Goal: Transaction & Acquisition: Book appointment/travel/reservation

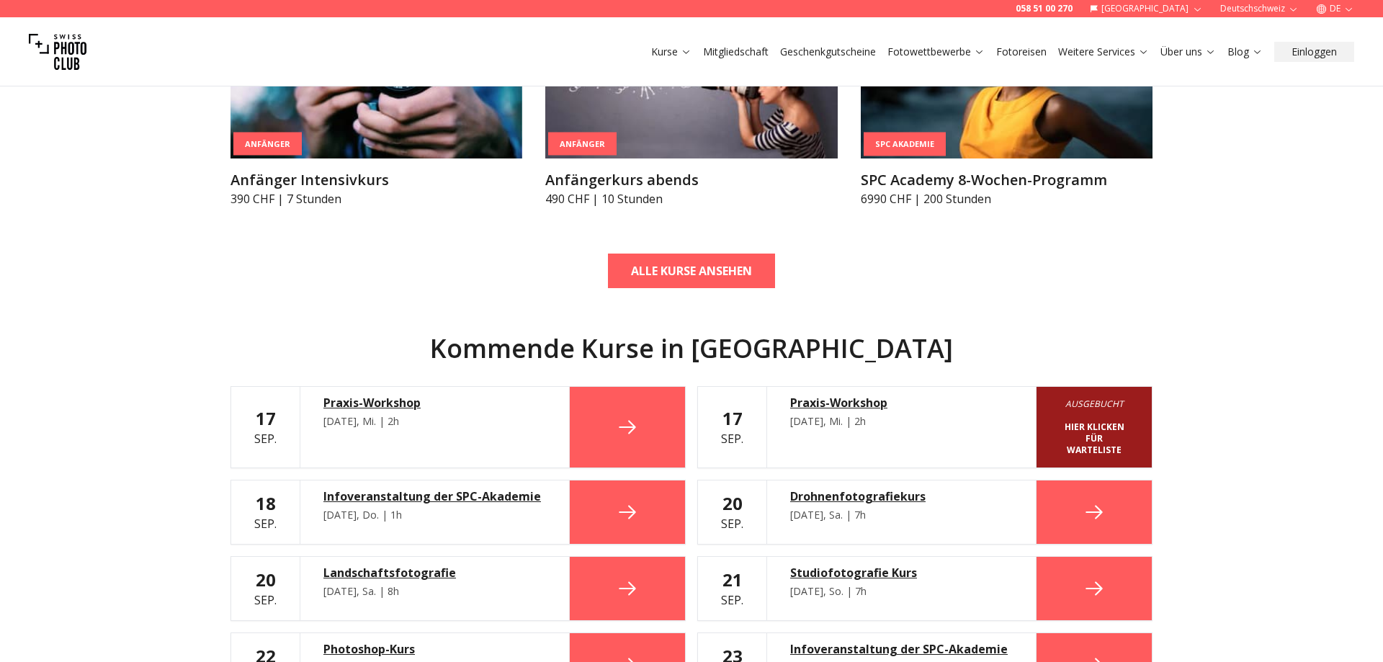
scroll to position [196, 0]
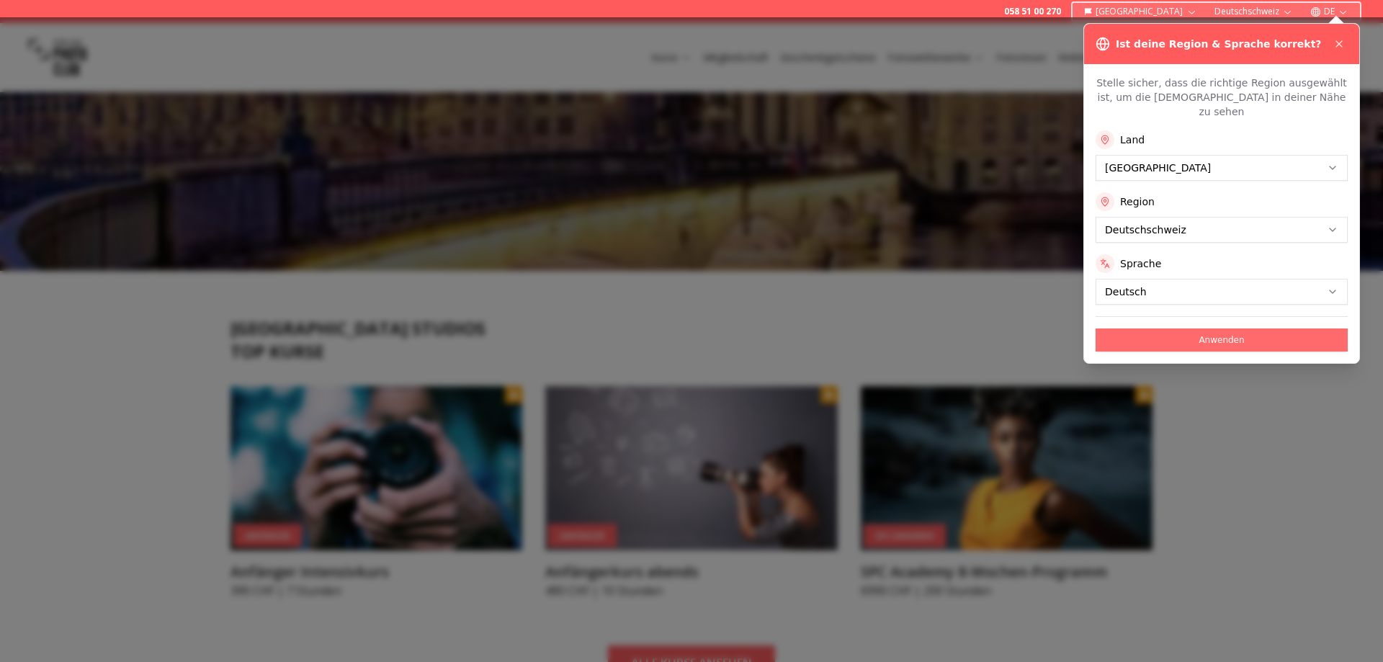
click at [1207, 329] on button "Anwenden" at bounding box center [1222, 340] width 252 height 23
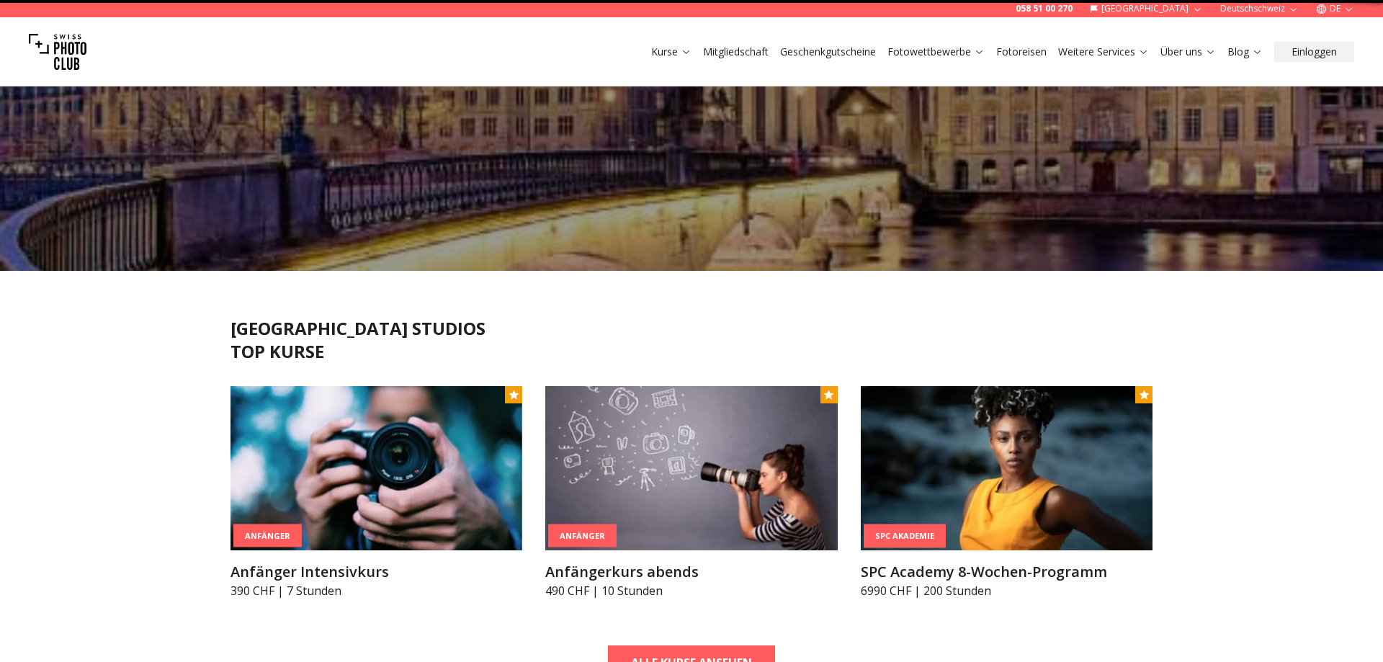
scroll to position [0, 0]
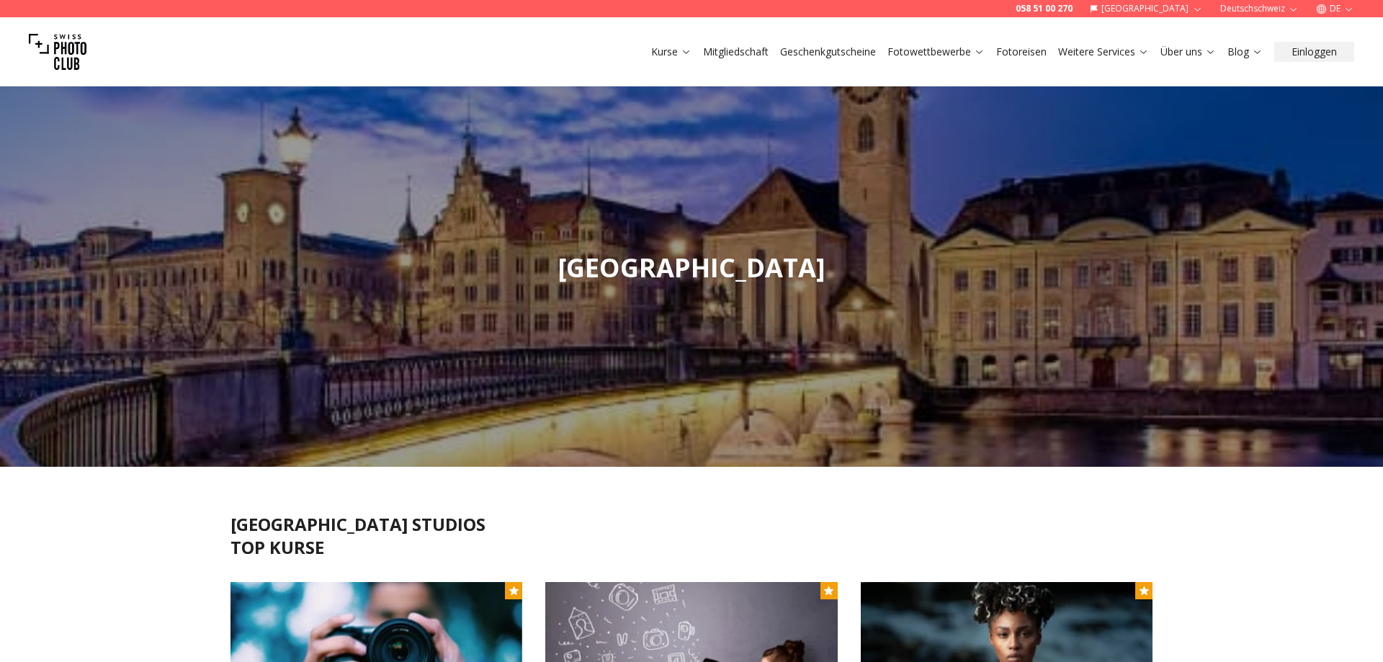
click at [948, 51] on link "Fotowettbewerbe" at bounding box center [936, 52] width 97 height 14
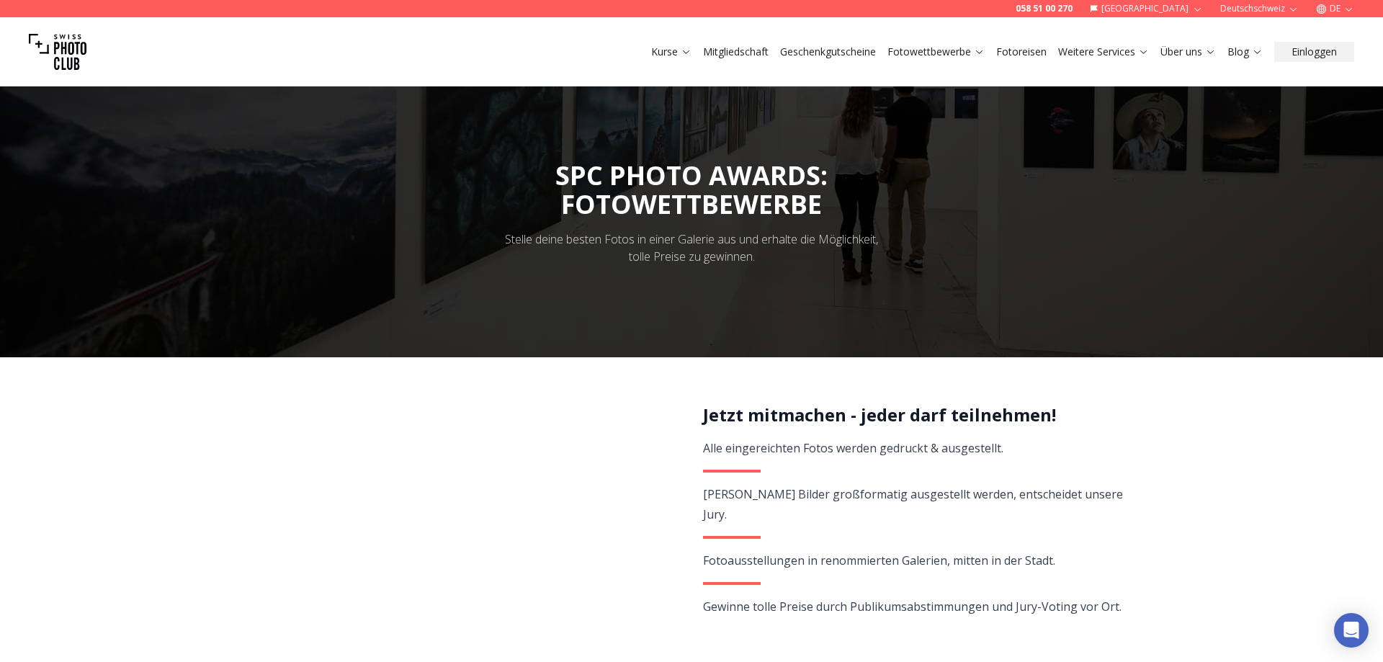
click at [1027, 47] on link "Fotoreisen" at bounding box center [1021, 52] width 50 height 14
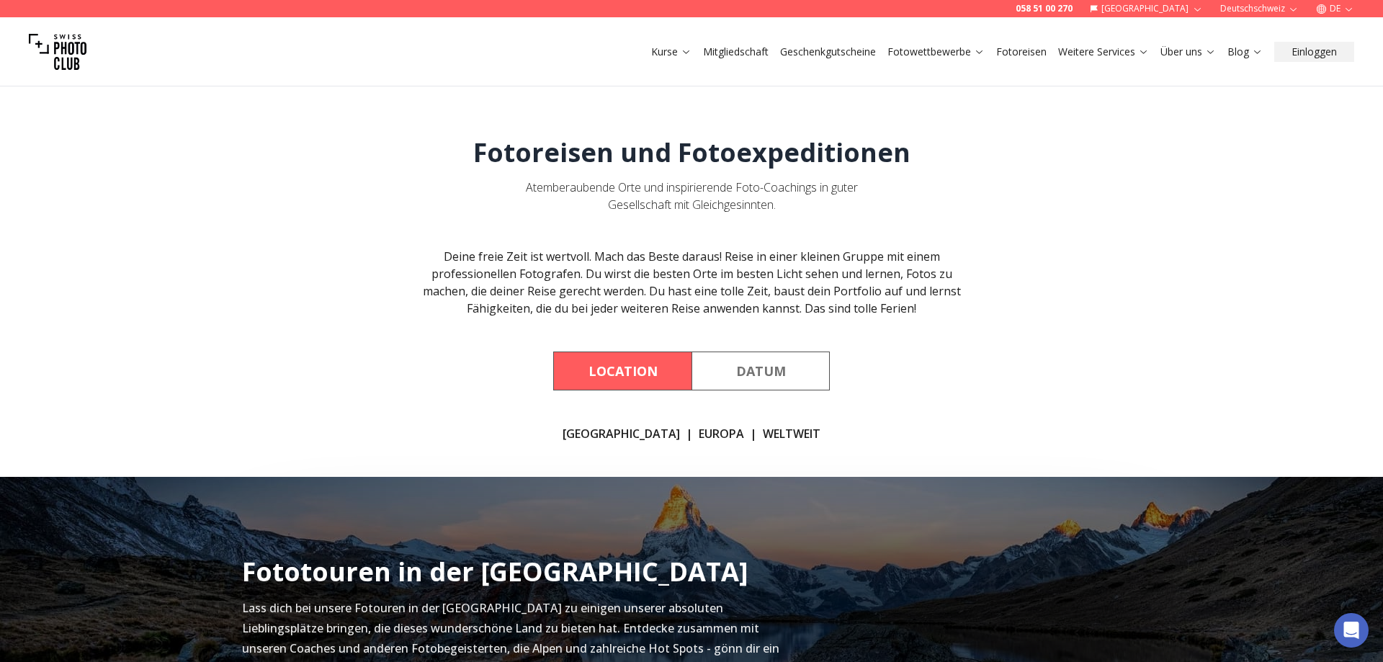
scroll to position [686, 0]
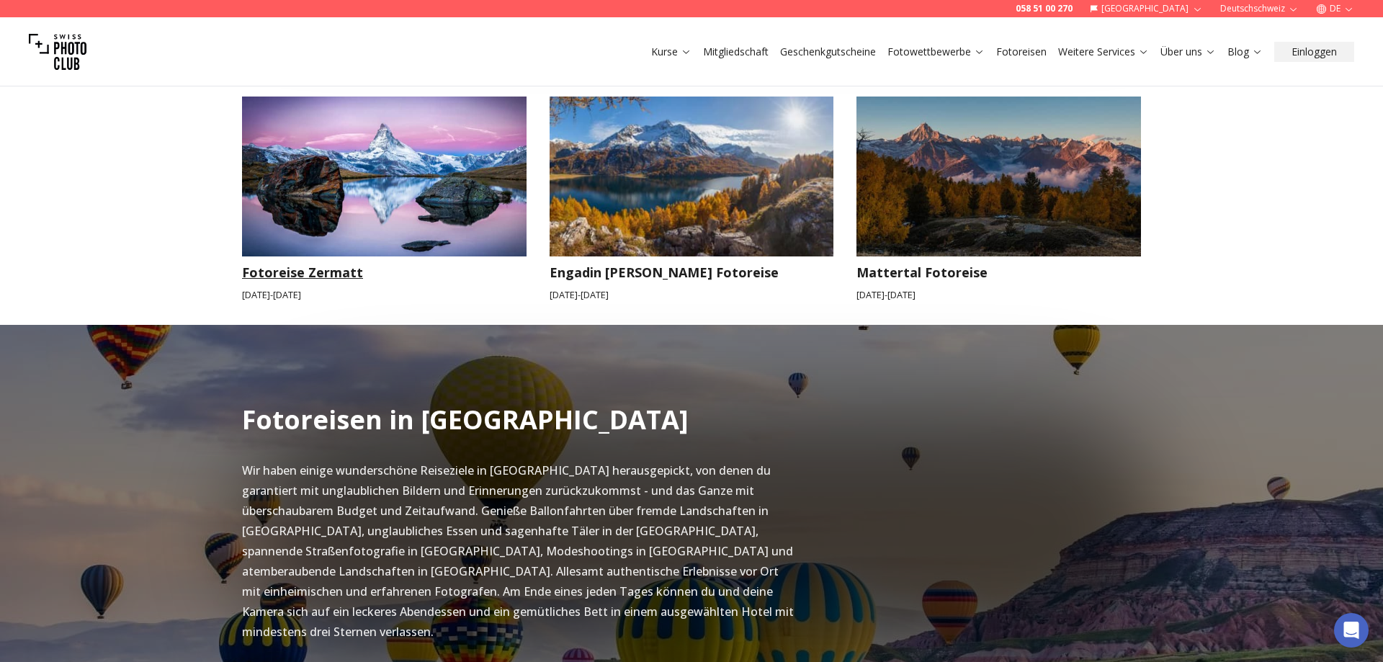
click at [383, 194] on img at bounding box center [384, 177] width 285 height 160
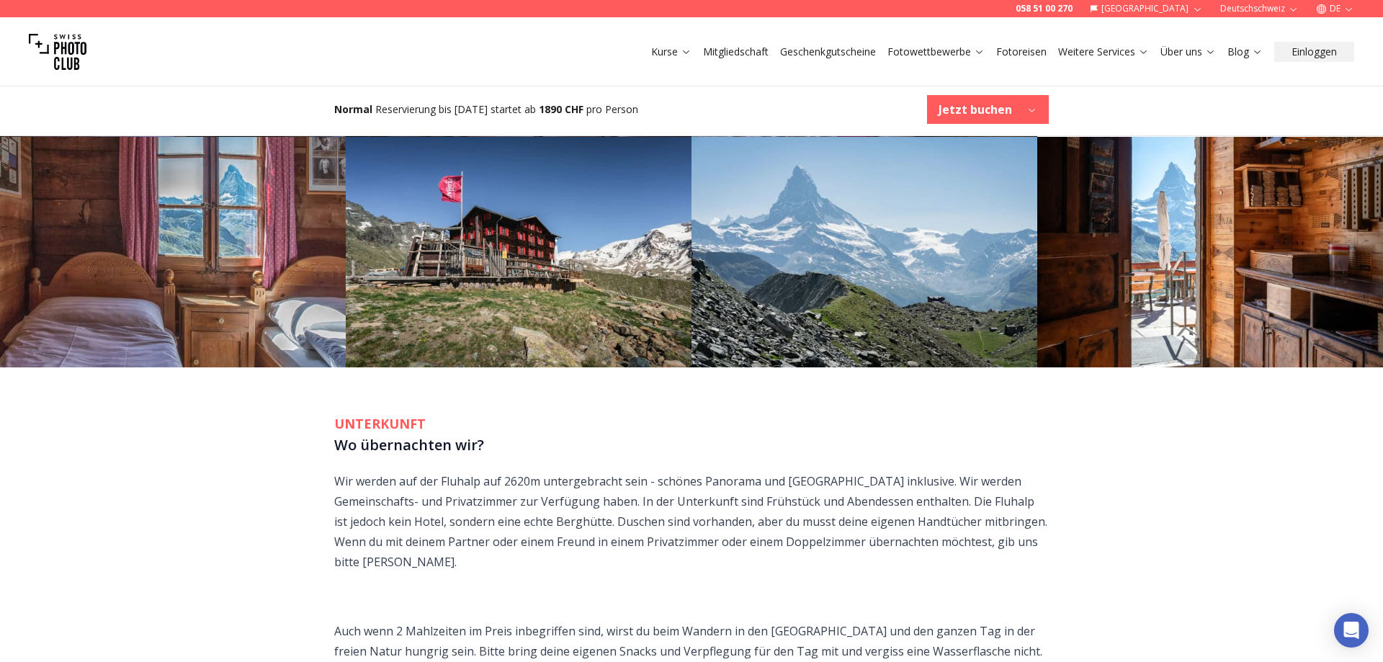
scroll to position [2156, 0]
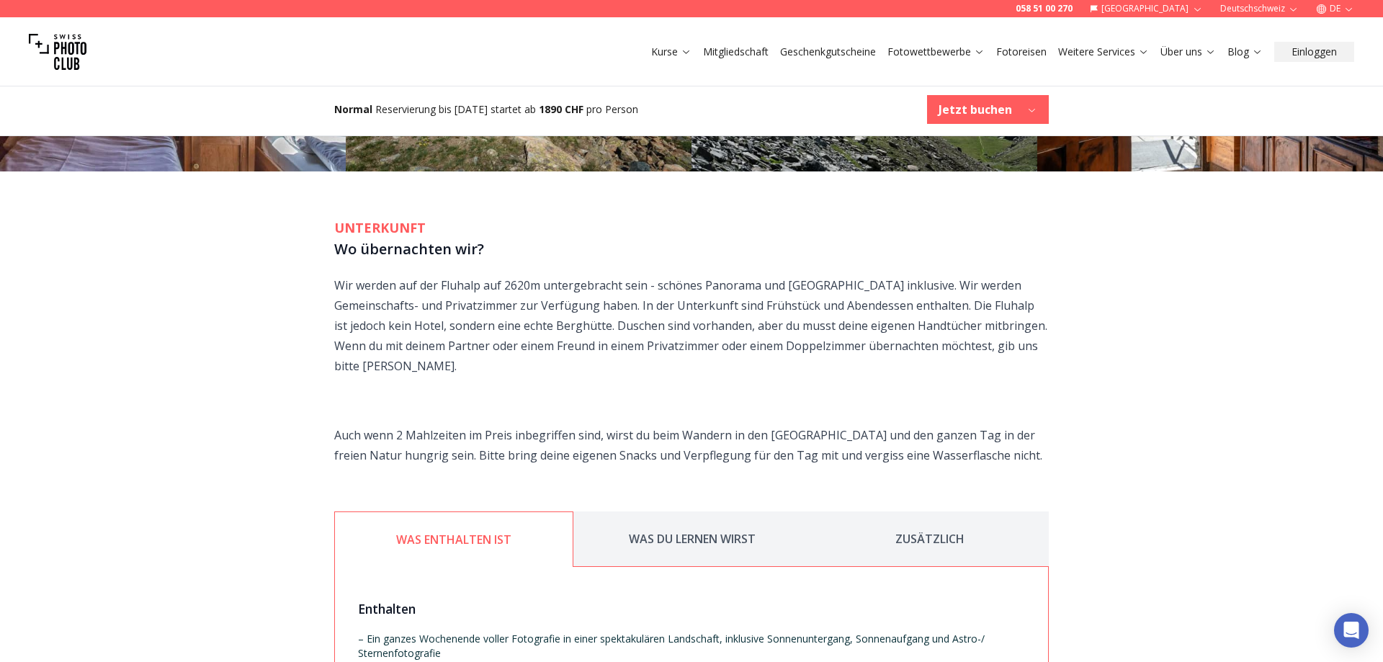
click at [460, 275] on p "Wir werden auf der Fluhalp auf 2620m untergebracht sein - schönes Panorama und …" at bounding box center [691, 325] width 715 height 101
copy p "Fluhalp"
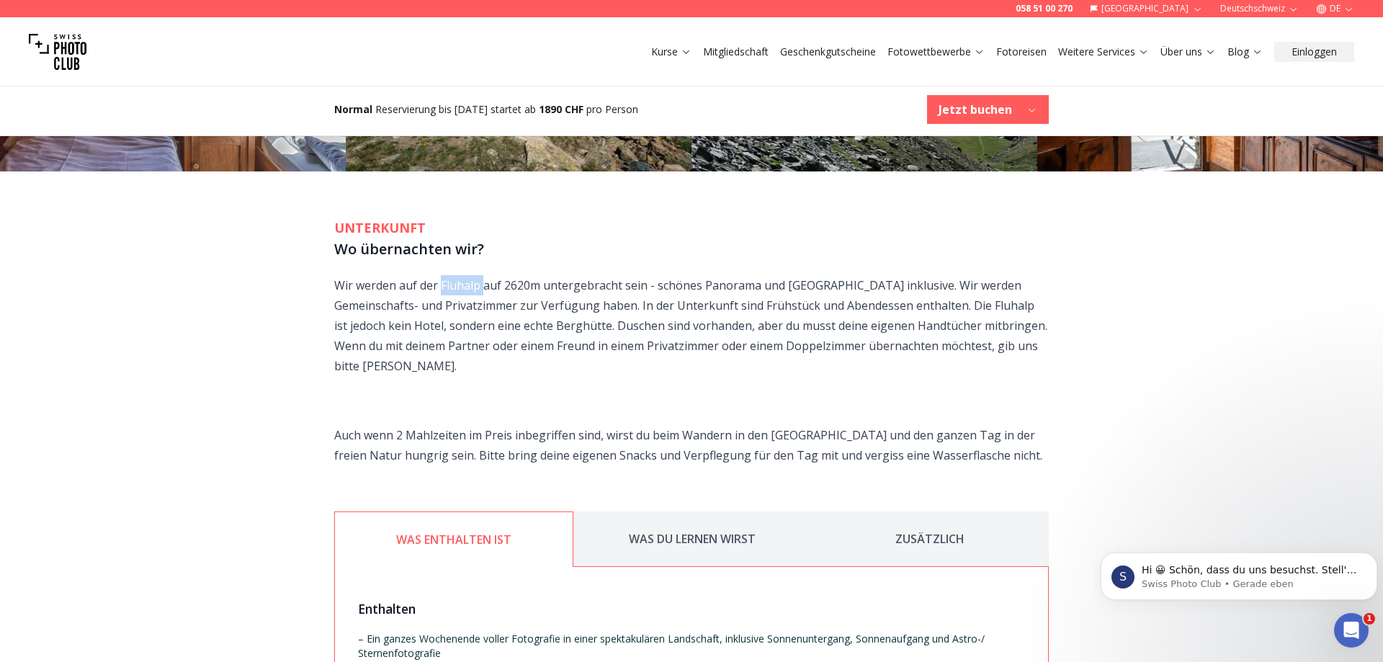
scroll to position [0, 0]
